Goal: Task Accomplishment & Management: Use online tool/utility

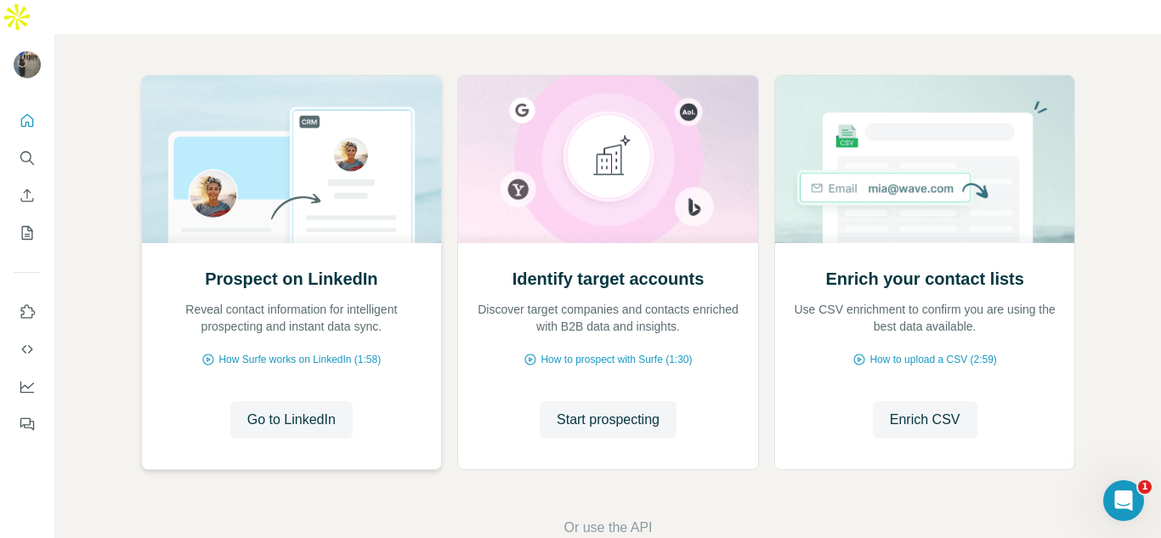
drag, startPoint x: 311, startPoint y: 392, endPoint x: 387, endPoint y: 376, distance: 77.4
click at [427, 405] on div "Prospect on LinkedIn Reveal contact information for intelligent prospecting and…" at bounding box center [292, 356] width 300 height 226
click at [365, 352] on span "How Surfe works on LinkedIn (1:58)" at bounding box center [299, 359] width 162 height 15
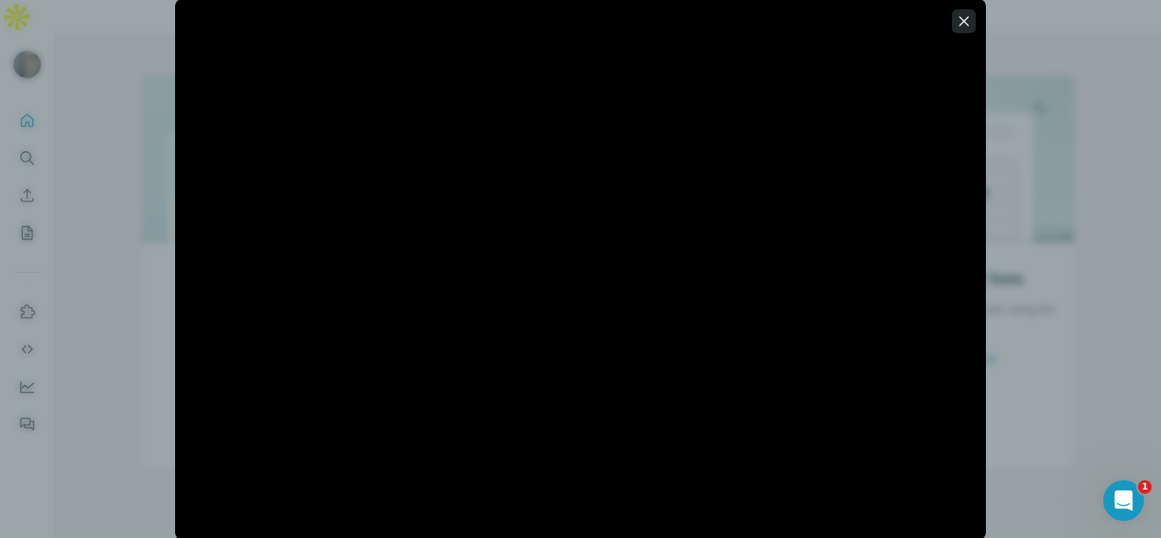
click at [966, 15] on icon "button" at bounding box center [963, 21] width 17 height 17
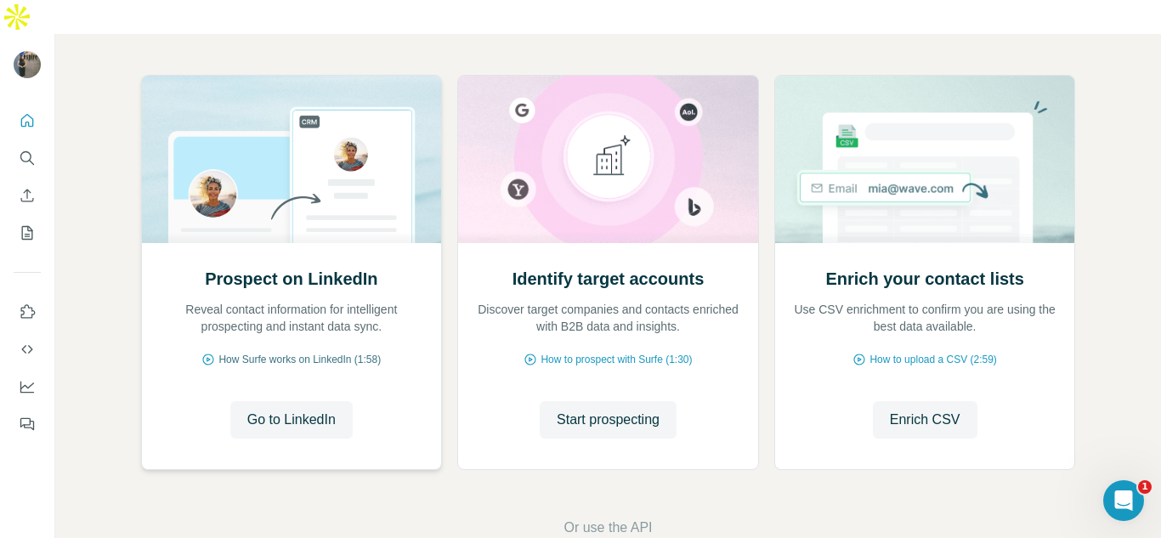
click at [349, 352] on span "How Surfe works on LinkedIn (1:58)" at bounding box center [299, 359] width 162 height 15
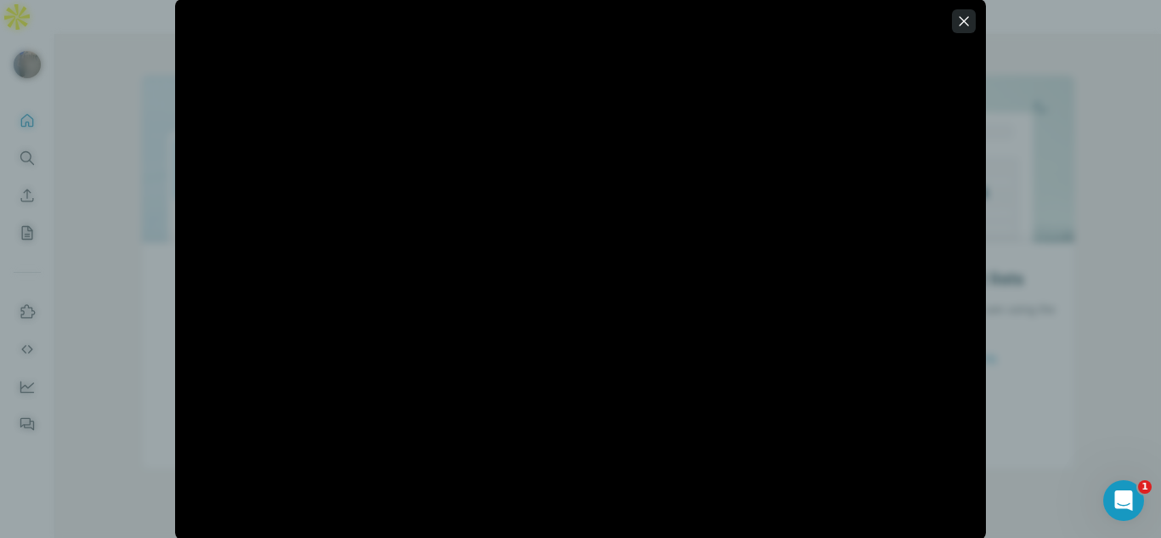
click at [972, 20] on button "button" at bounding box center [964, 21] width 24 height 24
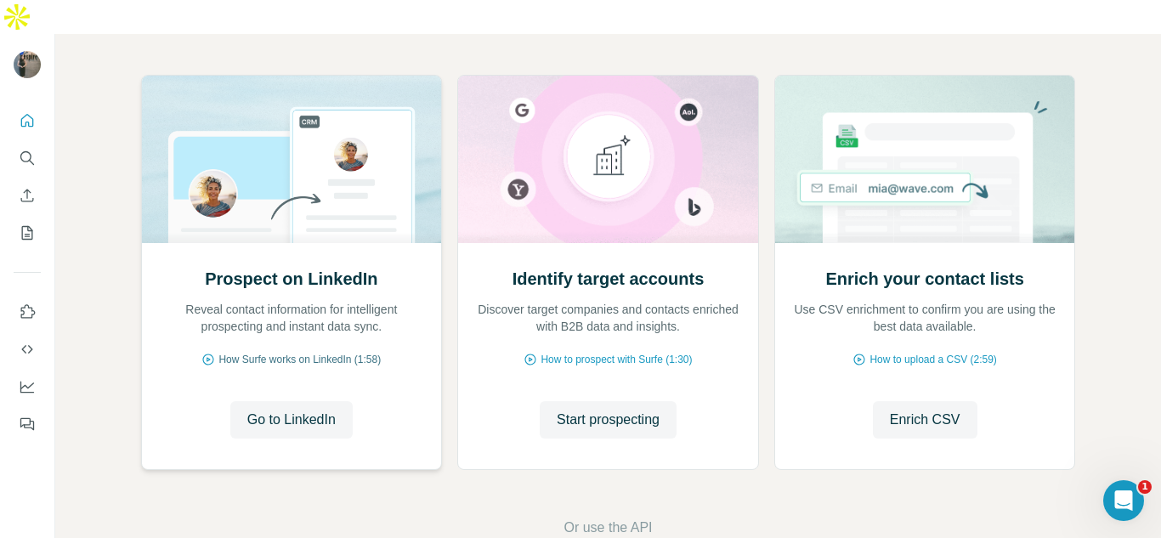
click at [343, 352] on span "How Surfe works on LinkedIn (1:58)" at bounding box center [299, 359] width 162 height 15
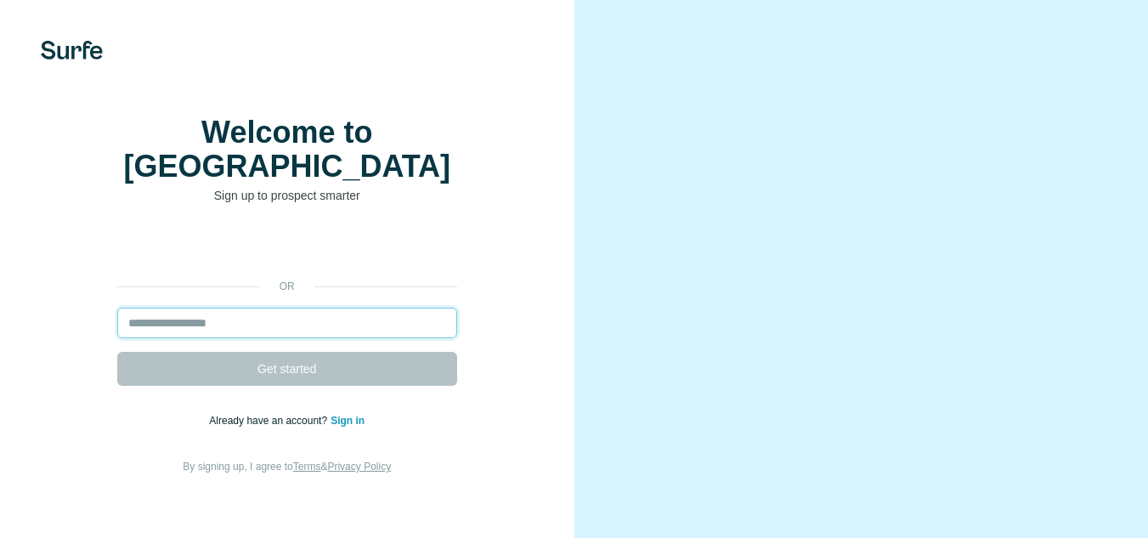
drag, startPoint x: 0, startPoint y: 0, endPoint x: 407, endPoint y: 321, distance: 518.6
click at [407, 321] on input "email" at bounding box center [287, 323] width 340 height 31
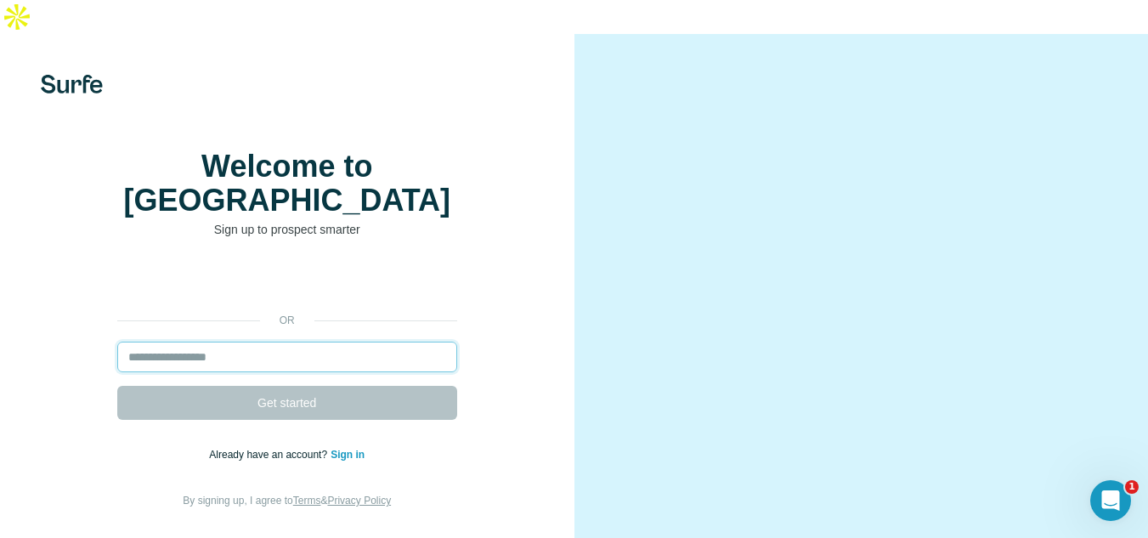
click at [308, 342] on input "email" at bounding box center [287, 357] width 340 height 31
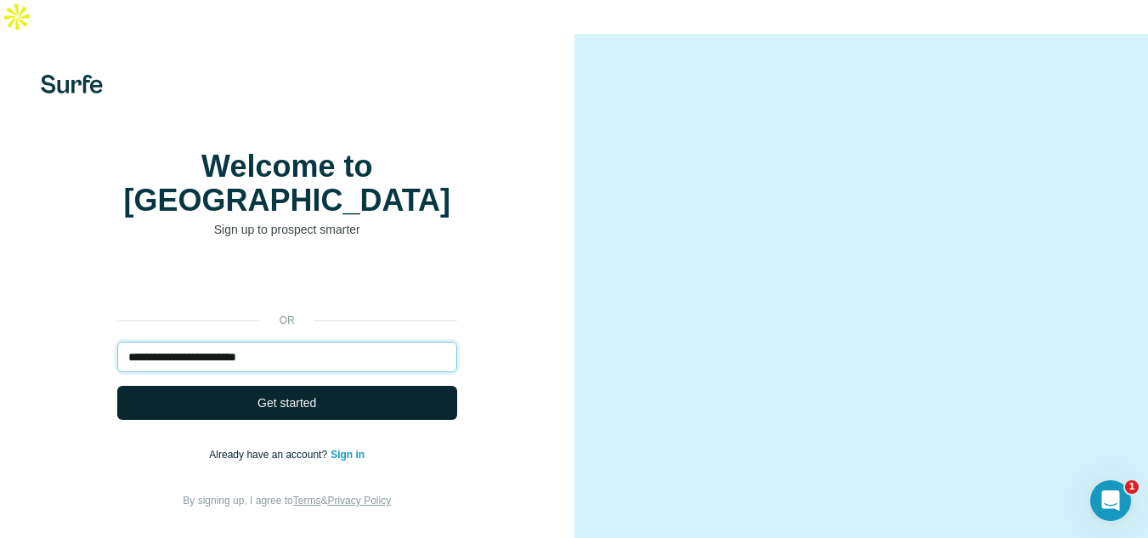
type input "**********"
click at [308, 394] on span "Get started" at bounding box center [287, 402] width 59 height 17
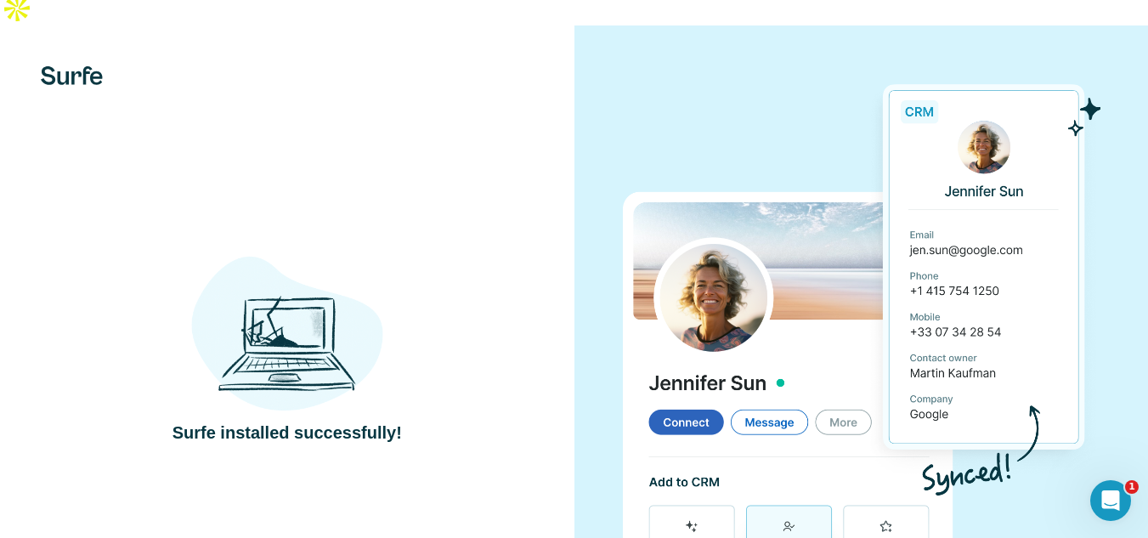
scroll to position [20, 0]
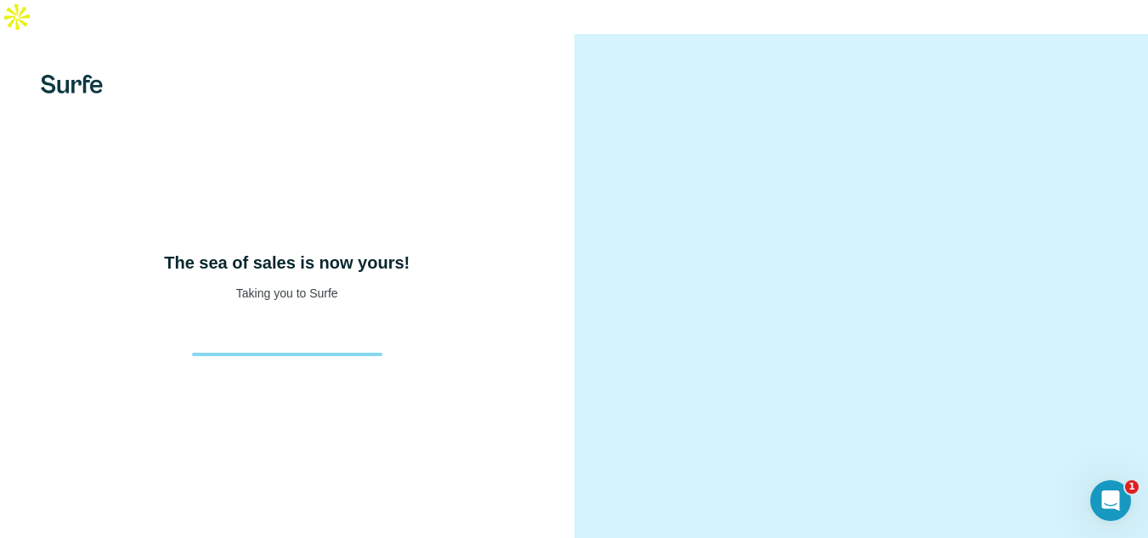
scroll to position [1, 0]
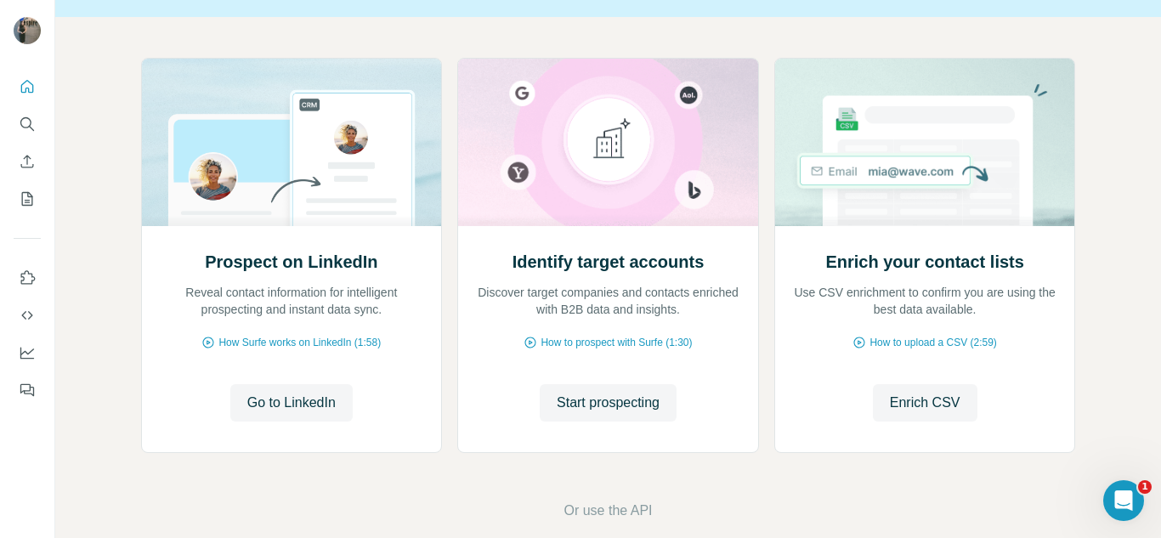
scroll to position [154, 0]
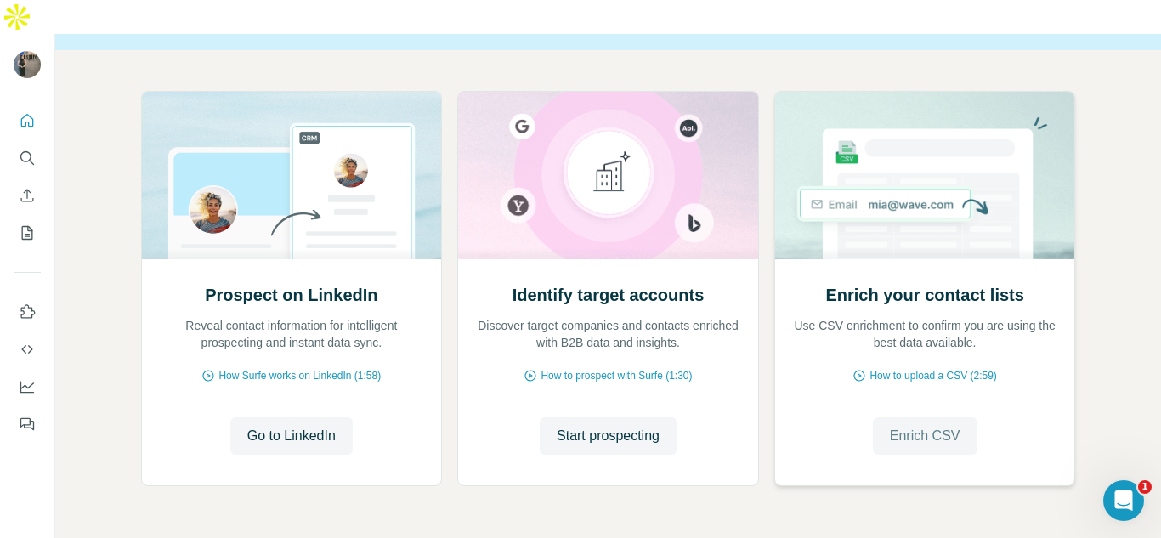
click at [943, 426] on span "Enrich CSV" at bounding box center [925, 436] width 71 height 20
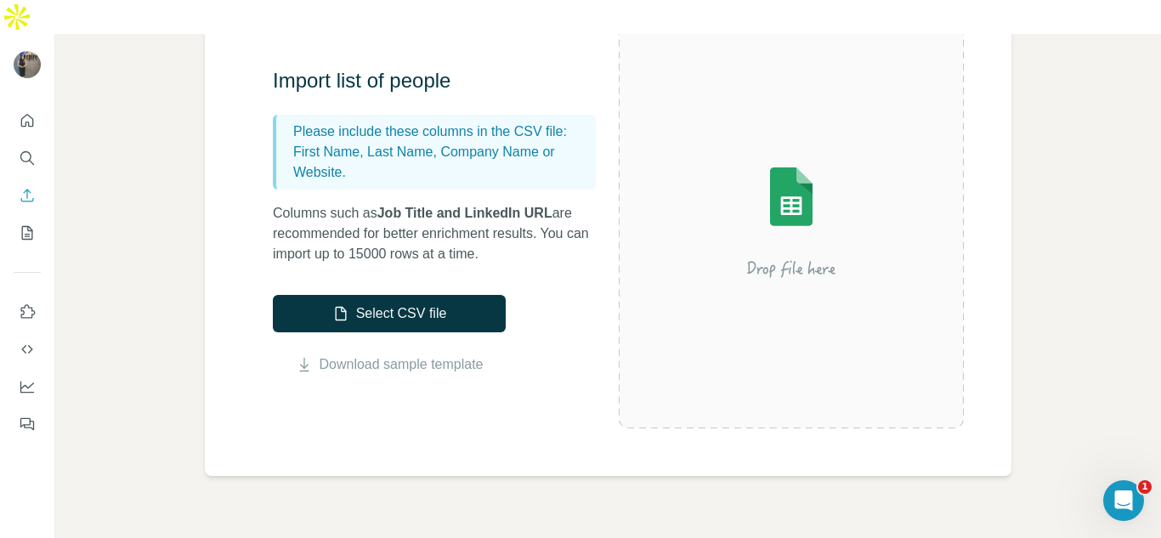
scroll to position [196, 0]
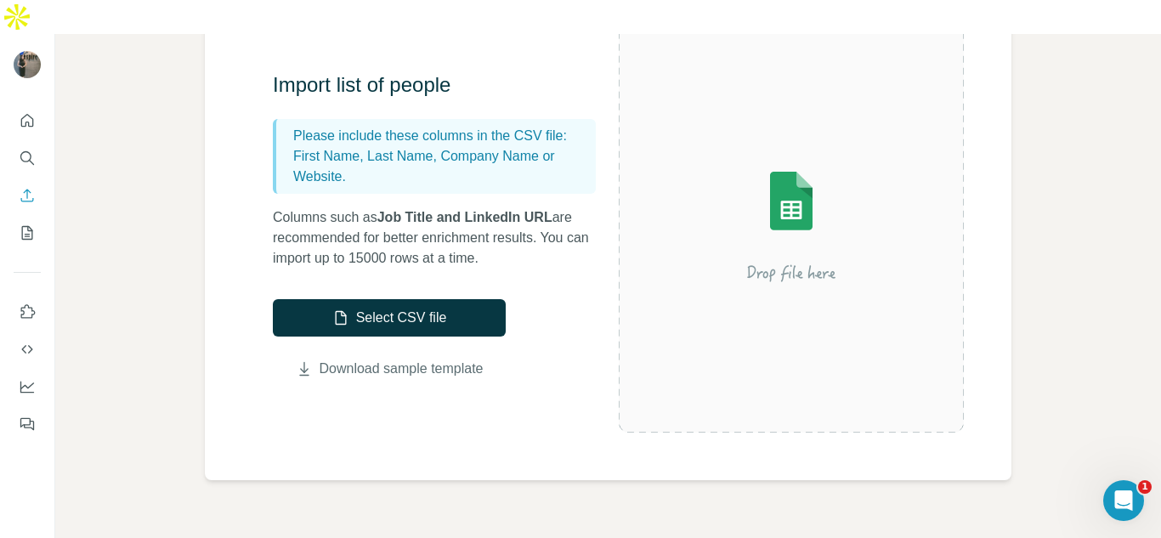
click at [449, 359] on link "Download sample template" at bounding box center [402, 369] width 164 height 20
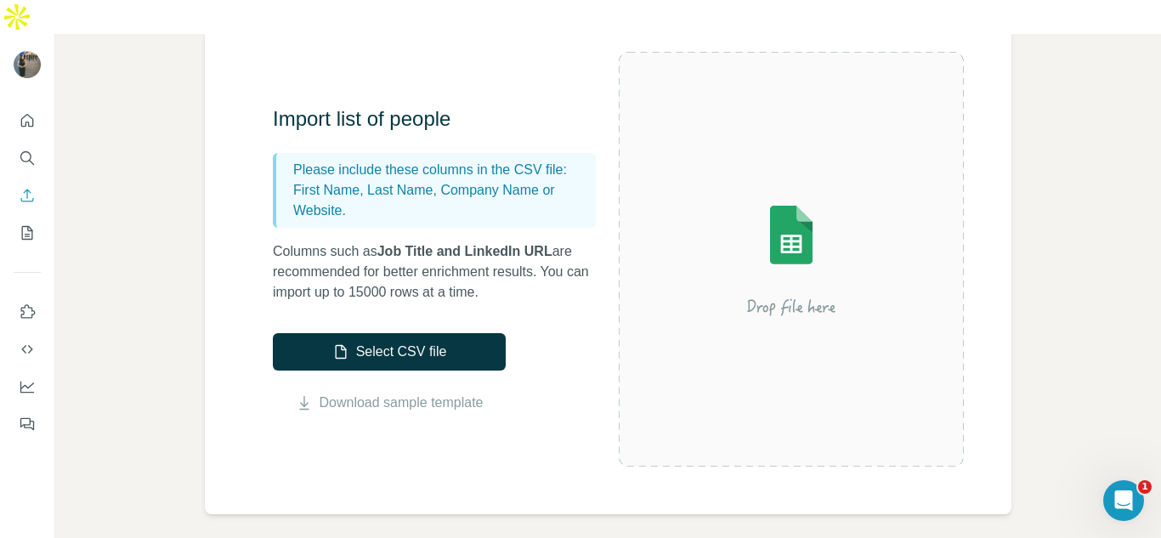
scroll to position [150, 0]
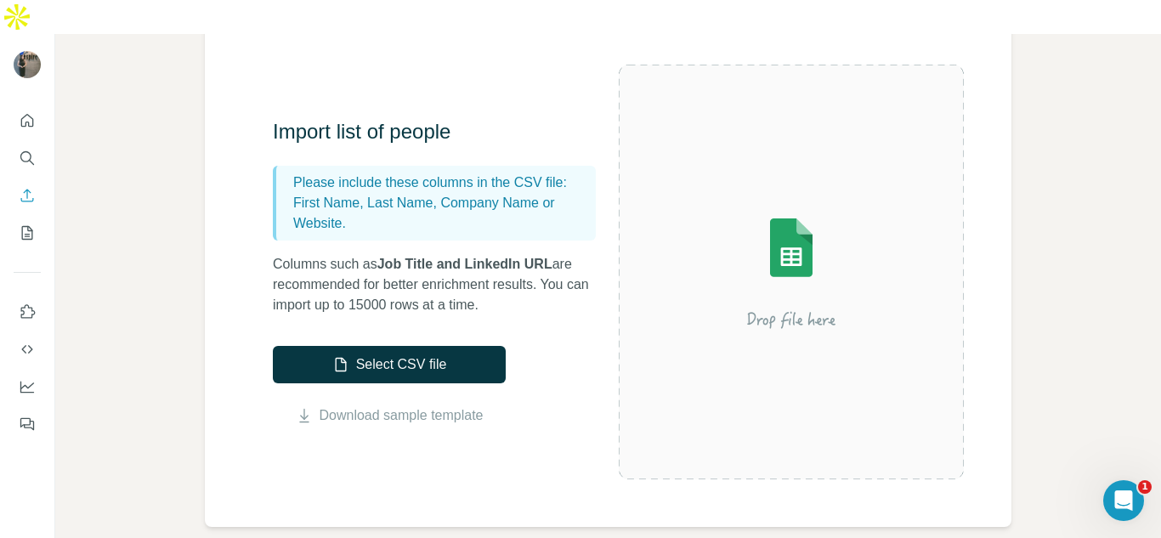
click at [779, 203] on img at bounding box center [791, 272] width 306 height 204
click at [434, 346] on button "Select CSV file" at bounding box center [389, 364] width 233 height 37
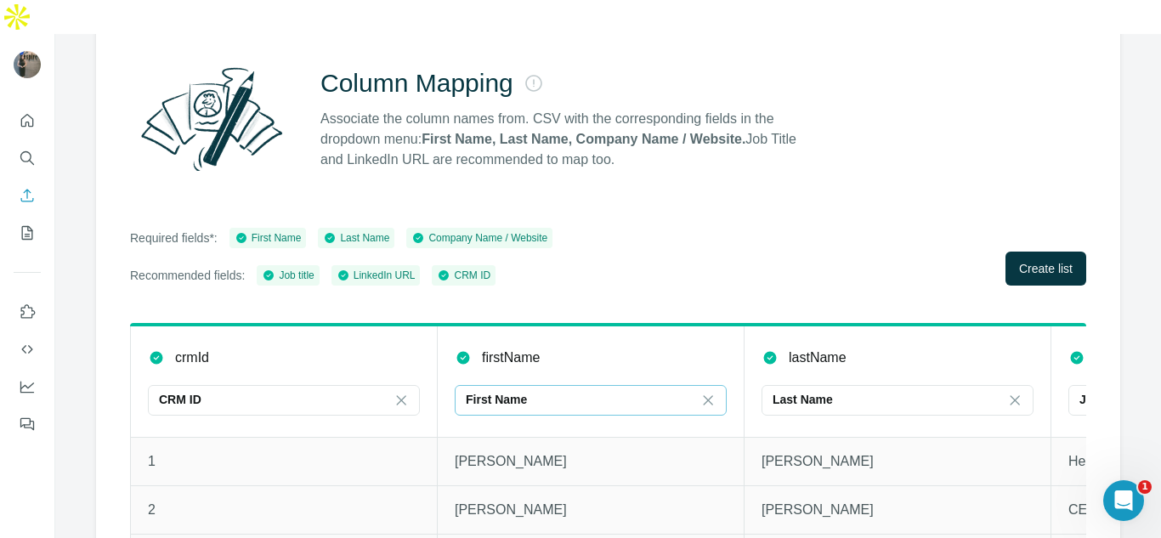
scroll to position [204, 0]
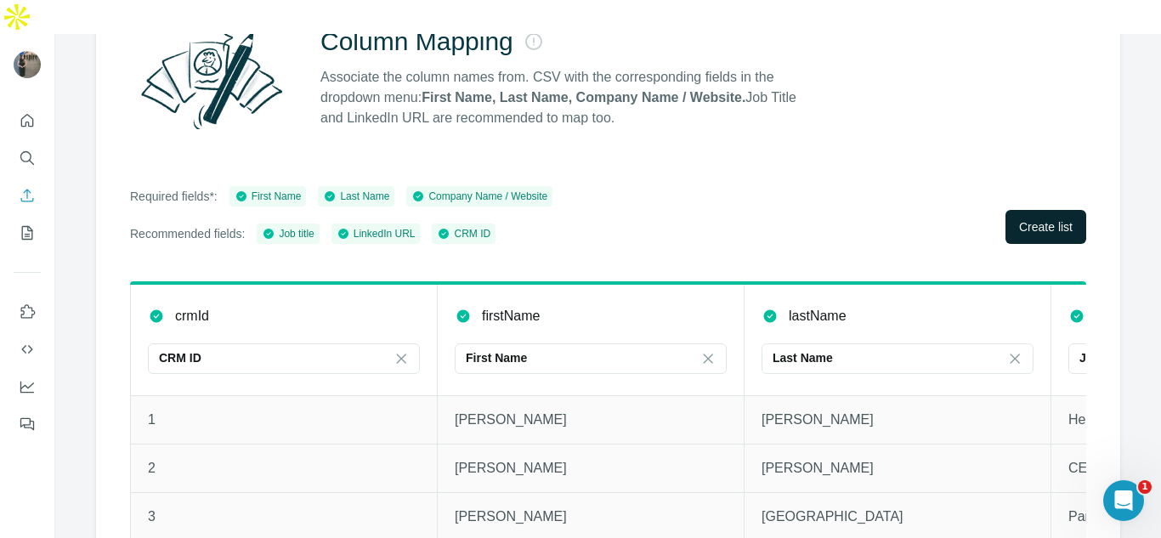
click at [1036, 218] on span "Create list" at bounding box center [1046, 226] width 54 height 17
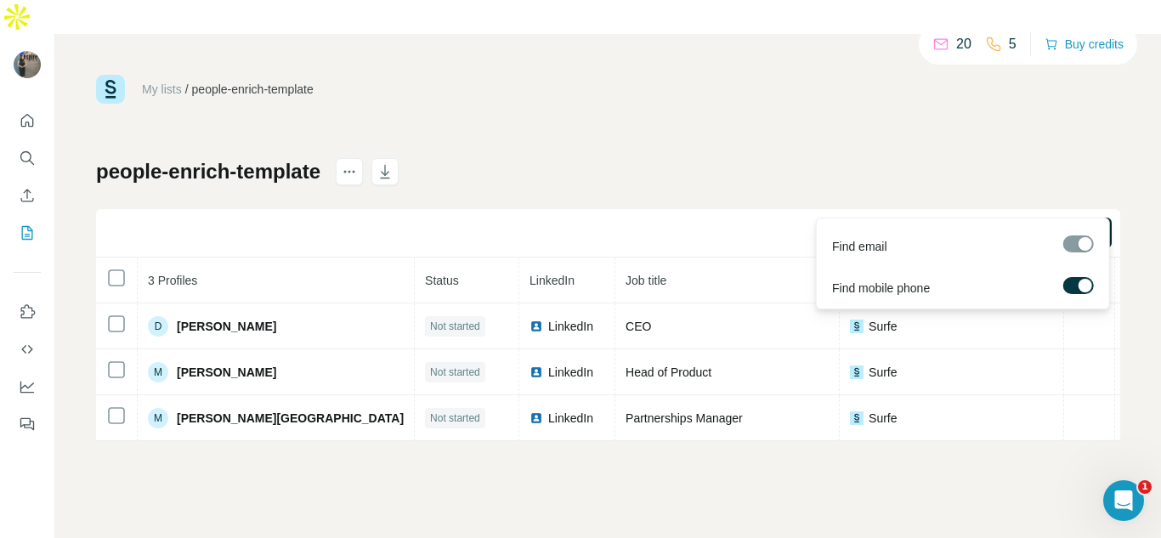
click at [1006, 224] on span "Find all emails & mobiles (3)" at bounding box center [1015, 232] width 150 height 17
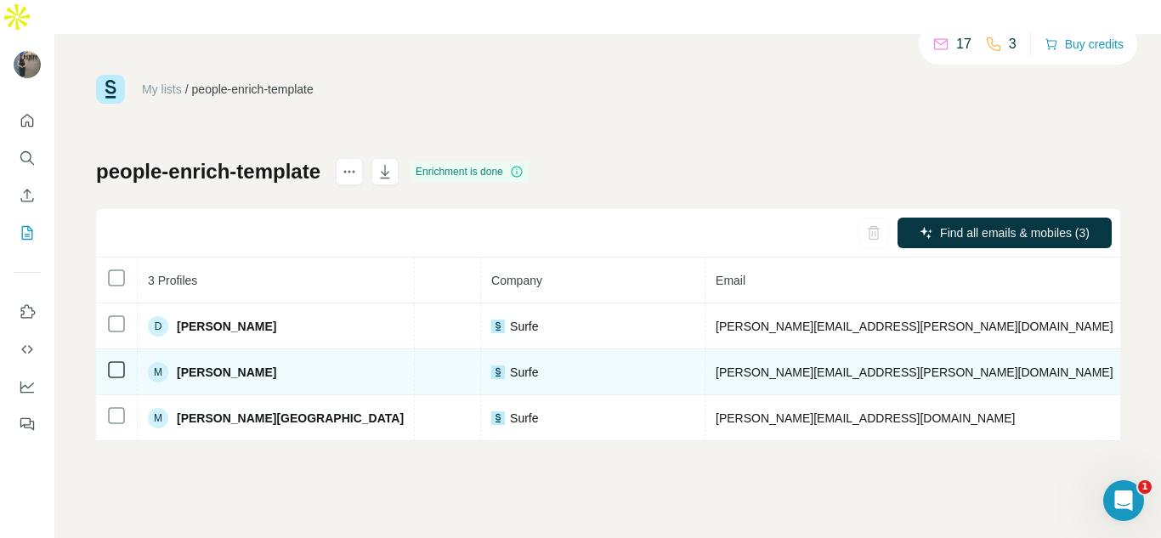
scroll to position [0, 372]
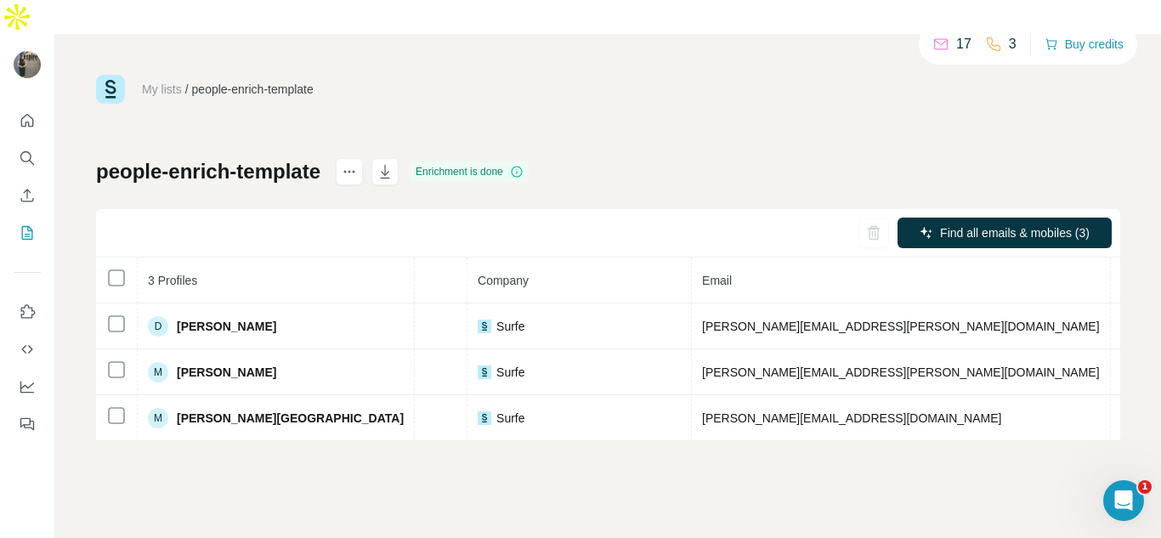
click at [569, 466] on div "My lists / people-enrich-template 17 3 Buy credits people-enrich-template Enric…" at bounding box center [608, 303] width 1106 height 538
